Goal: Feedback & Contribution: Leave review/rating

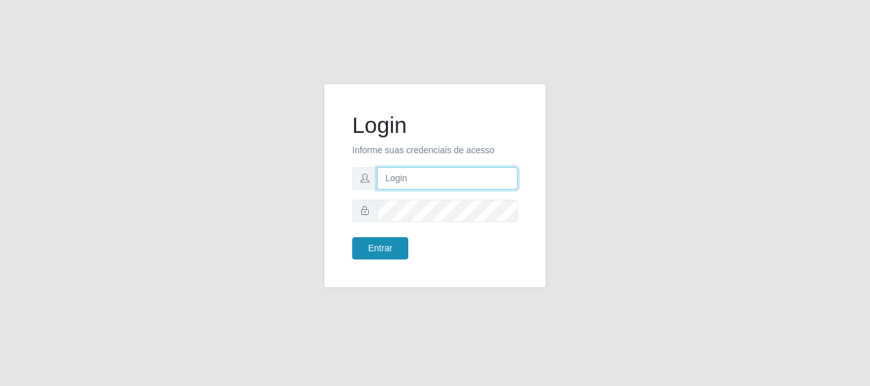
type input "caio@B1"
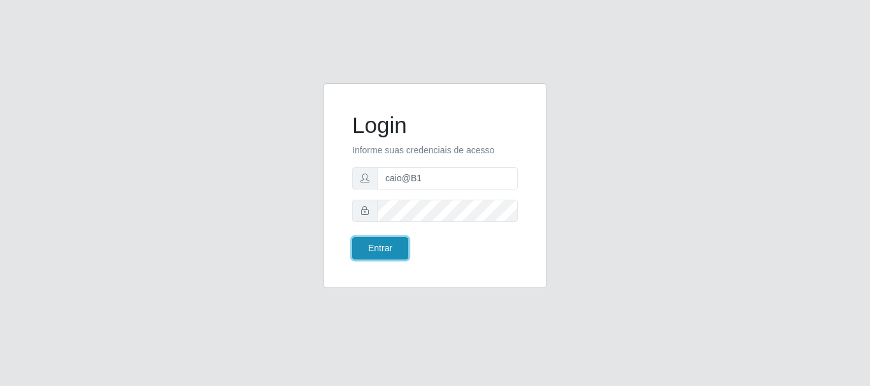
click at [392, 251] on button "Entrar" at bounding box center [380, 248] width 56 height 22
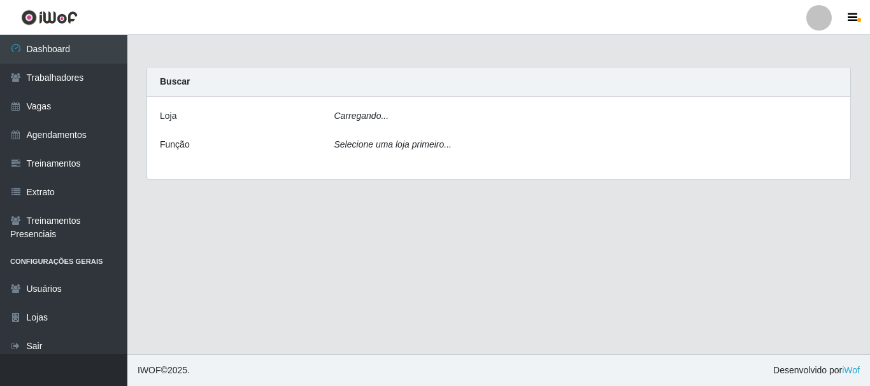
click at [395, 251] on main "Carregando... Buscar [PERSON_NAME]... Função Selecione uma loja primeiro..." at bounding box center [498, 195] width 742 height 320
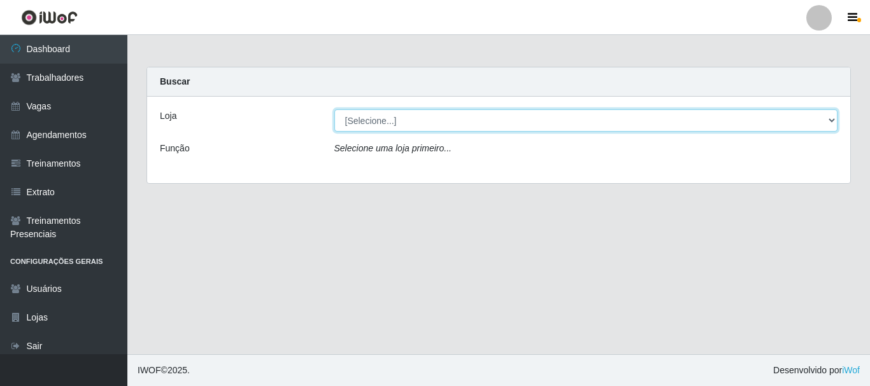
drag, startPoint x: 837, startPoint y: 118, endPoint x: 824, endPoint y: 122, distance: 12.9
click at [836, 118] on select "[Selecione...] Bemais Supermercados - B1 [GEOGRAPHIC_DATA]" at bounding box center [586, 121] width 504 height 22
select select "403"
click at [334, 110] on select "[Selecione...] Bemais Supermercados - B1 [GEOGRAPHIC_DATA]" at bounding box center [586, 121] width 504 height 22
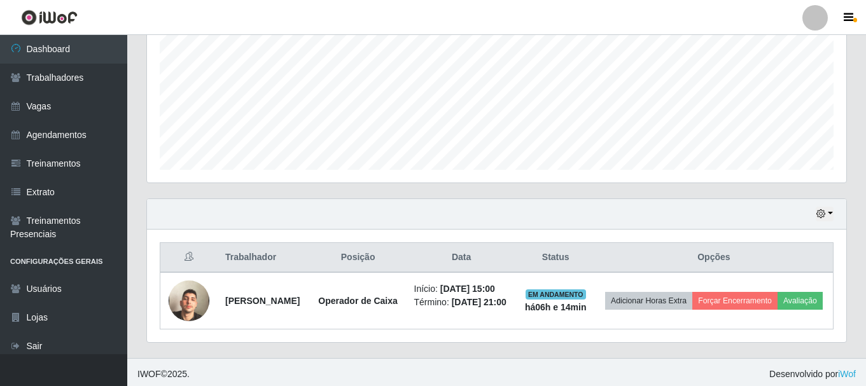
scroll to position [299, 0]
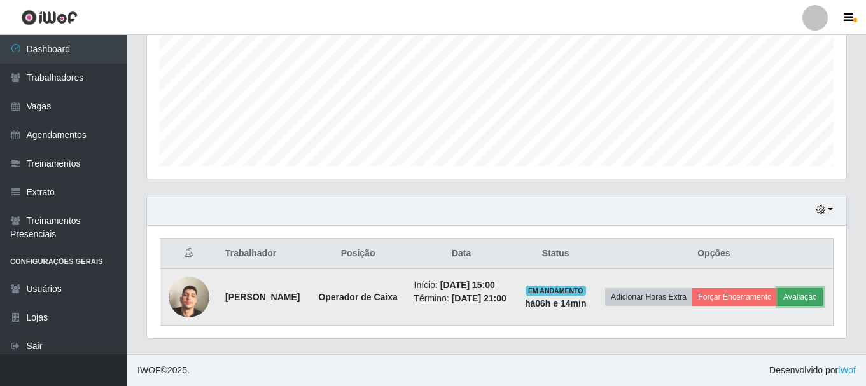
click at [778, 303] on button "Avaliação" at bounding box center [800, 297] width 45 height 18
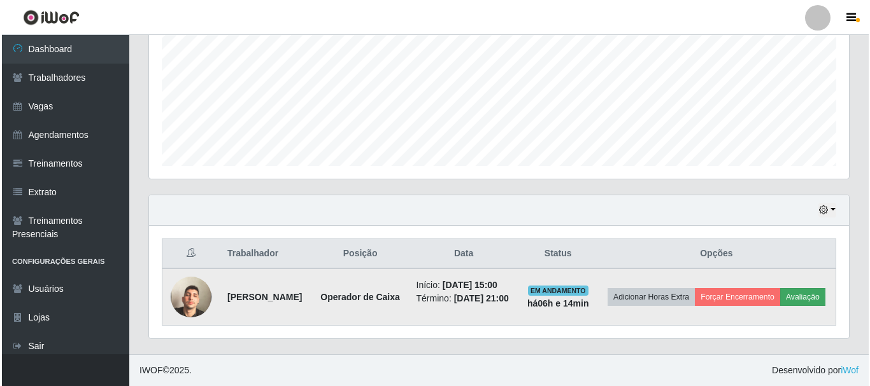
scroll to position [264, 693]
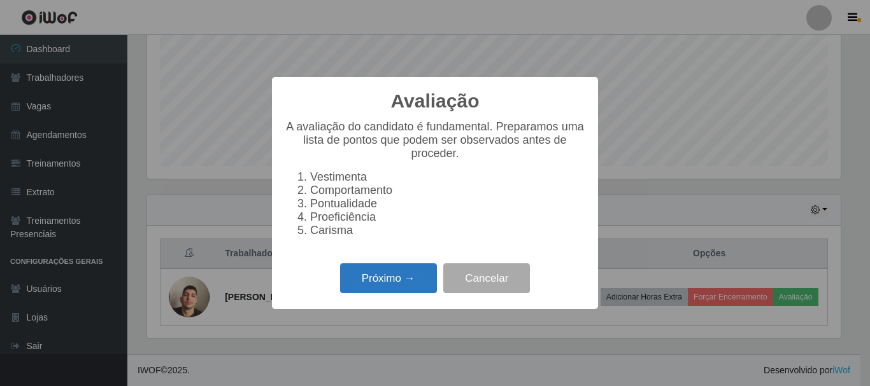
click at [395, 279] on button "Próximo →" at bounding box center [388, 279] width 97 height 30
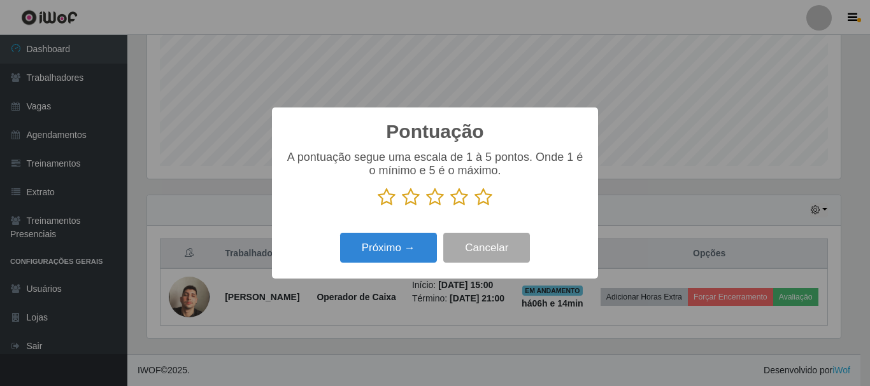
scroll to position [636367, 635937]
click at [481, 200] on icon at bounding box center [483, 197] width 18 height 19
click at [474, 207] on input "radio" at bounding box center [474, 207] width 0 height 0
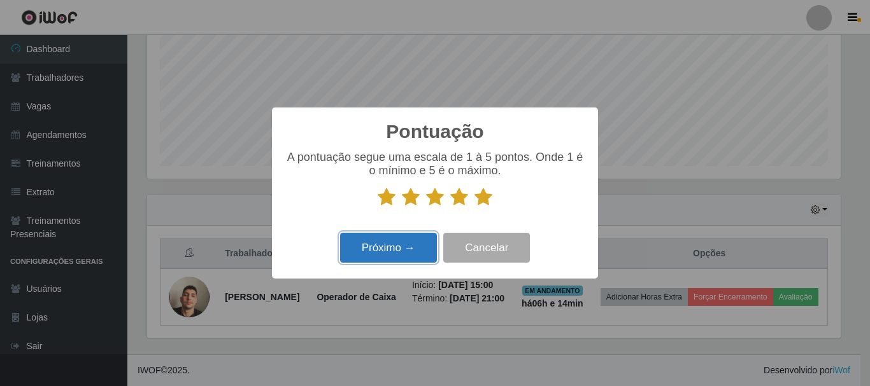
click at [393, 251] on button "Próximo →" at bounding box center [388, 248] width 97 height 30
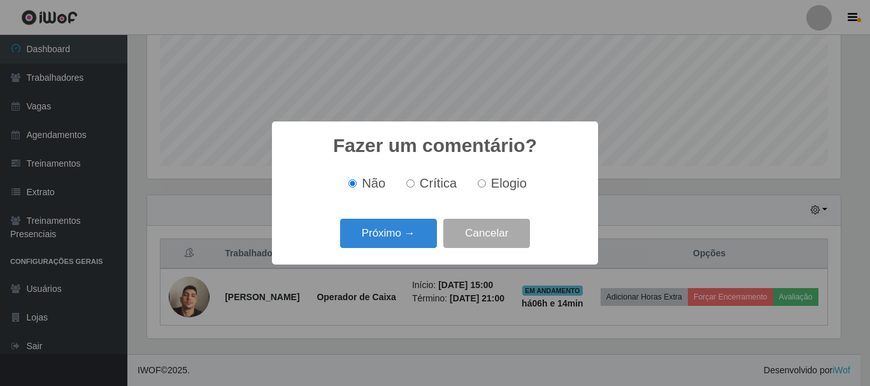
click at [481, 188] on input "Elogio" at bounding box center [481, 184] width 8 height 8
radio input "true"
click at [382, 232] on button "Próximo →" at bounding box center [388, 234] width 97 height 30
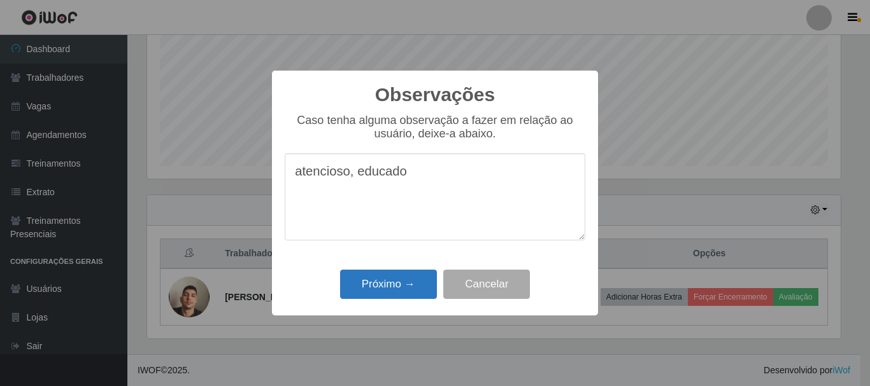
type textarea "atencioso, educado"
click at [386, 287] on button "Próximo →" at bounding box center [388, 285] width 97 height 30
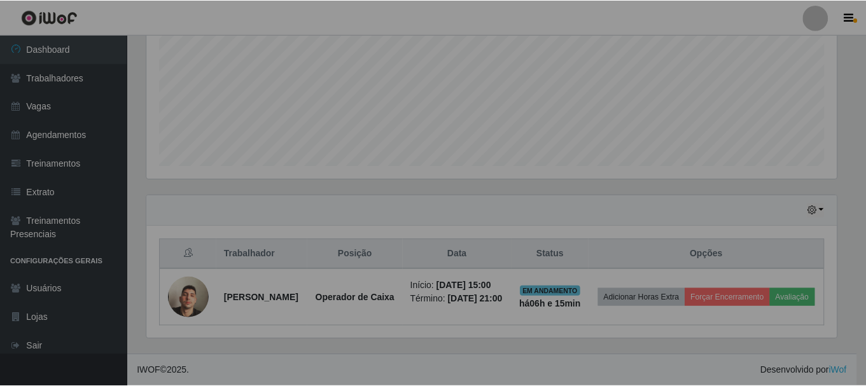
scroll to position [264, 700]
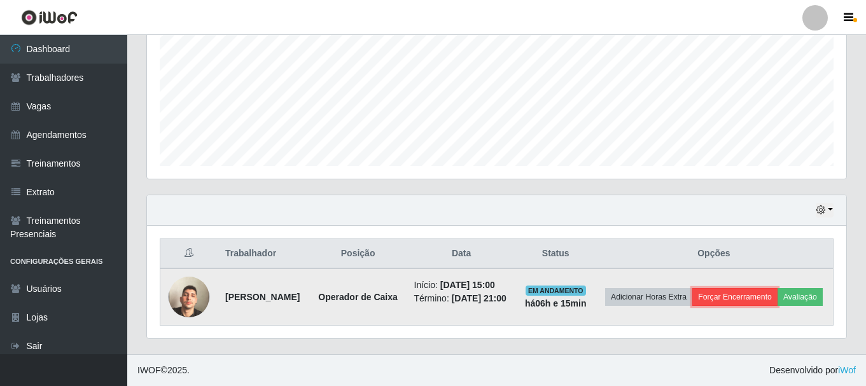
click at [769, 288] on button "Forçar Encerramento" at bounding box center [735, 297] width 85 height 18
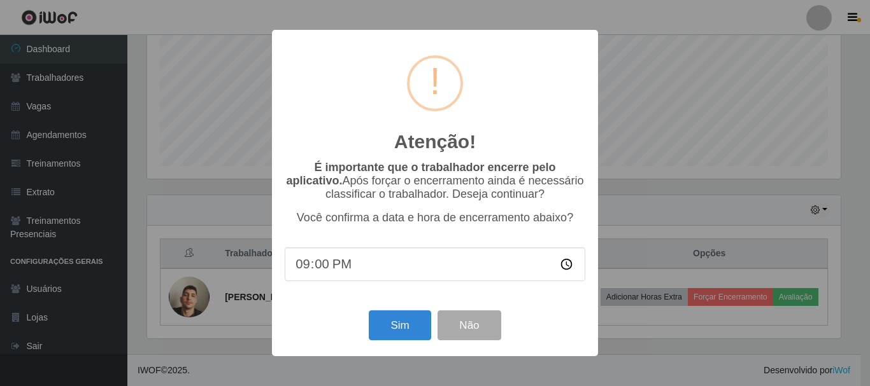
click at [321, 270] on input "21:00" at bounding box center [435, 265] width 300 height 34
type input "21:15"
click at [384, 330] on button "Sim" at bounding box center [400, 326] width 62 height 30
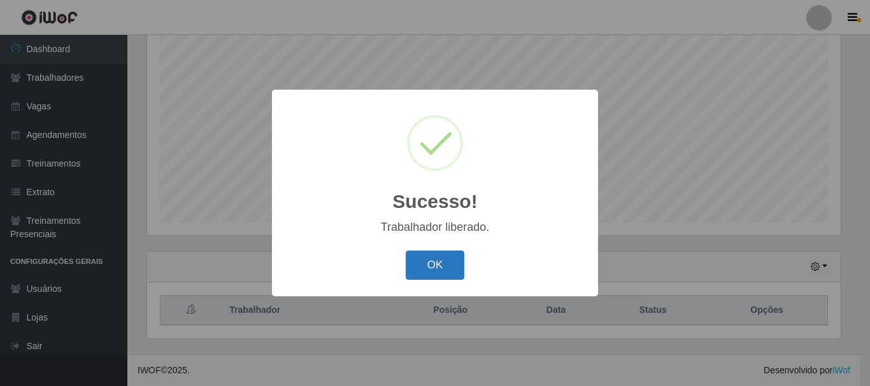
click at [427, 264] on button "OK" at bounding box center [435, 266] width 59 height 30
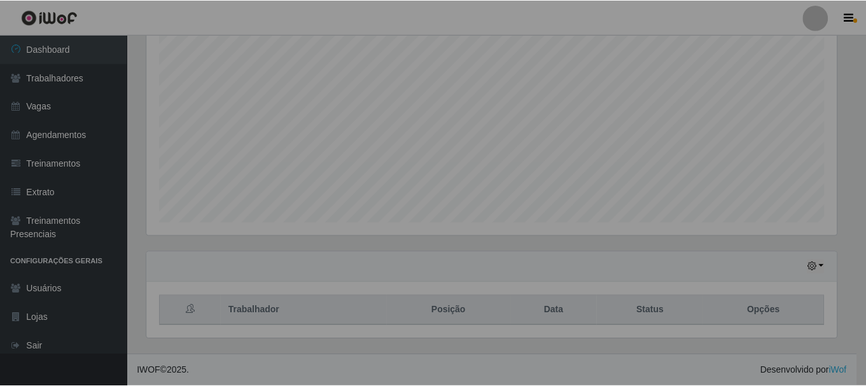
scroll to position [264, 700]
